Goal: Task Accomplishment & Management: Use online tool/utility

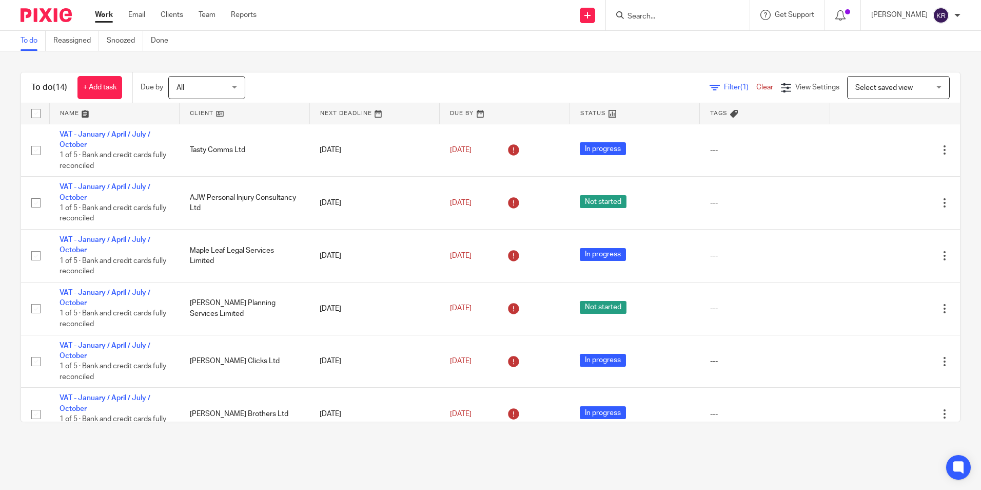
click at [28, 453] on main "To do Reassigned Snoozed Done To do (14) + Add task Due by All All [DATE] [DATE…" at bounding box center [490, 245] width 981 height 490
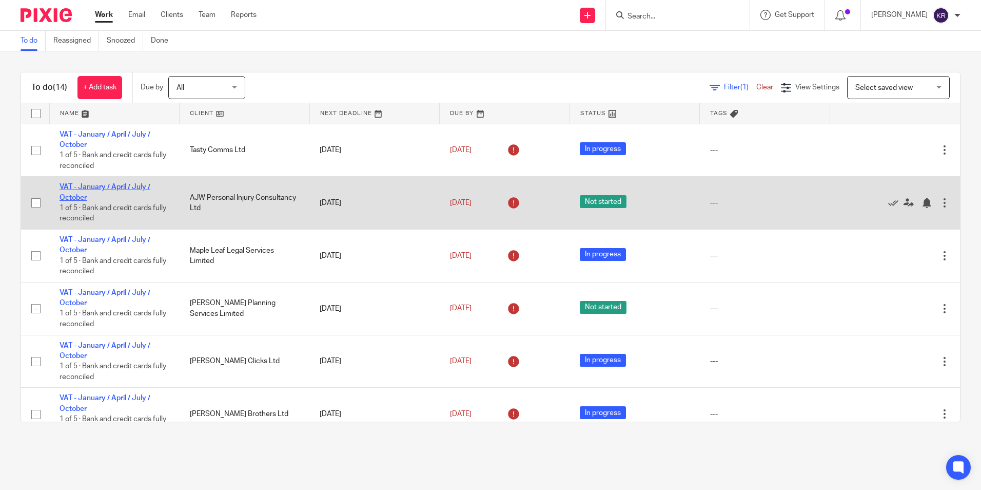
click at [121, 184] on link "VAT - January / April / July / October" at bounding box center [105, 191] width 91 height 17
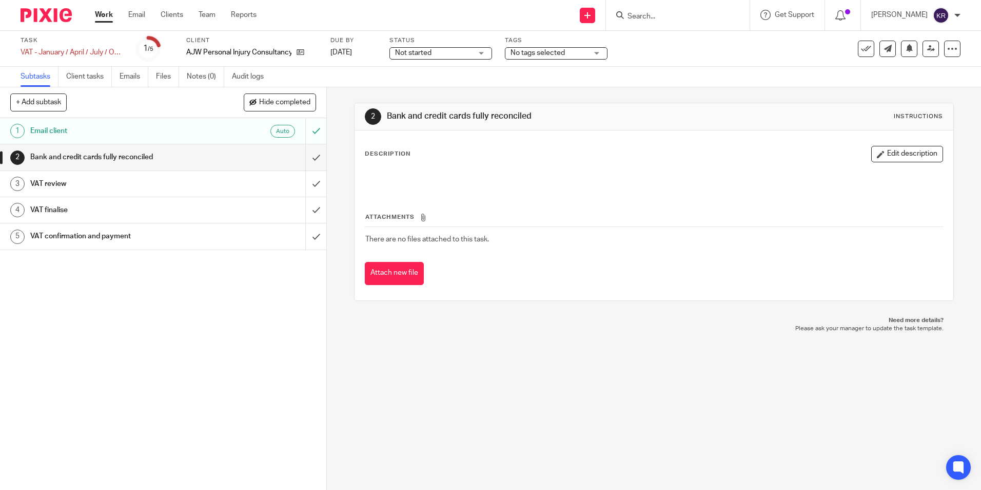
click at [463, 53] on span "Not started" at bounding box center [433, 53] width 77 height 11
click at [453, 90] on li "In progress" at bounding box center [442, 90] width 102 height 21
click at [94, 13] on div "Work Email Clients Team Reports Work Email Clients Team Reports Settings" at bounding box center [178, 15] width 187 height 30
click at [103, 16] on link "Work" at bounding box center [104, 15] width 18 height 10
